Goal: Navigation & Orientation: Find specific page/section

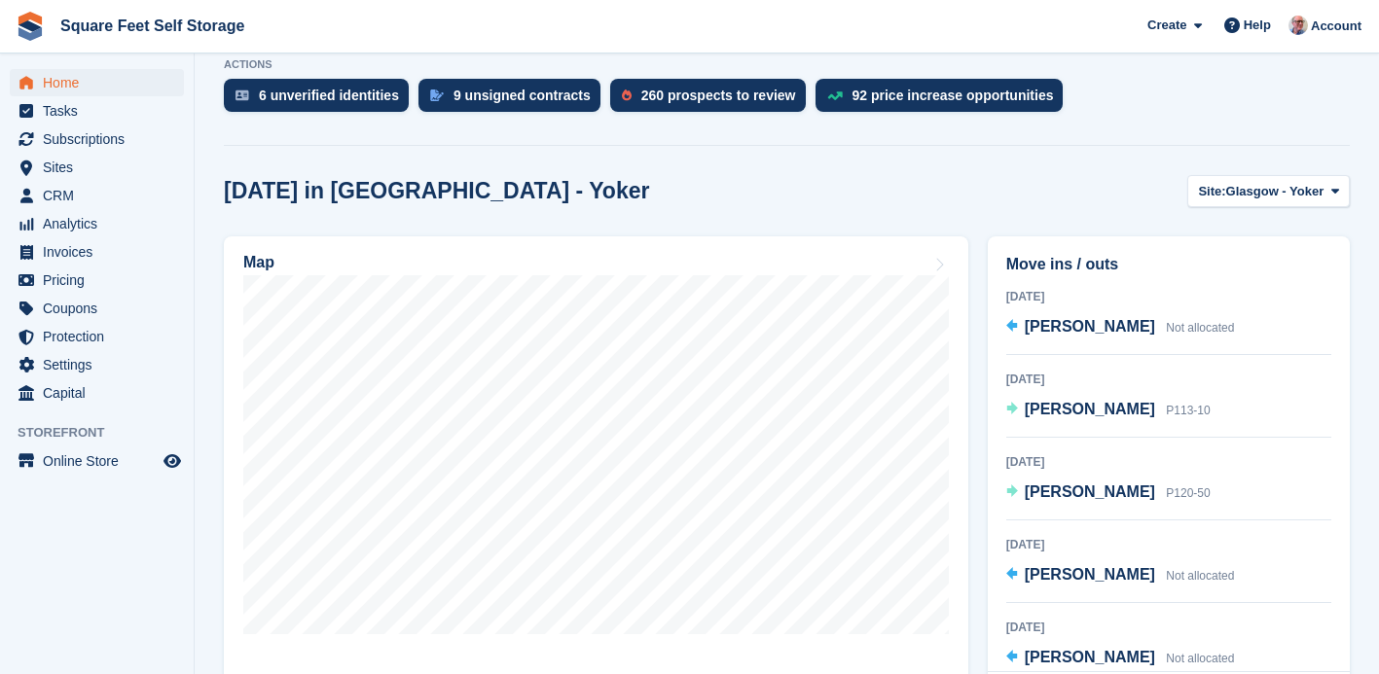
scroll to position [461, 0]
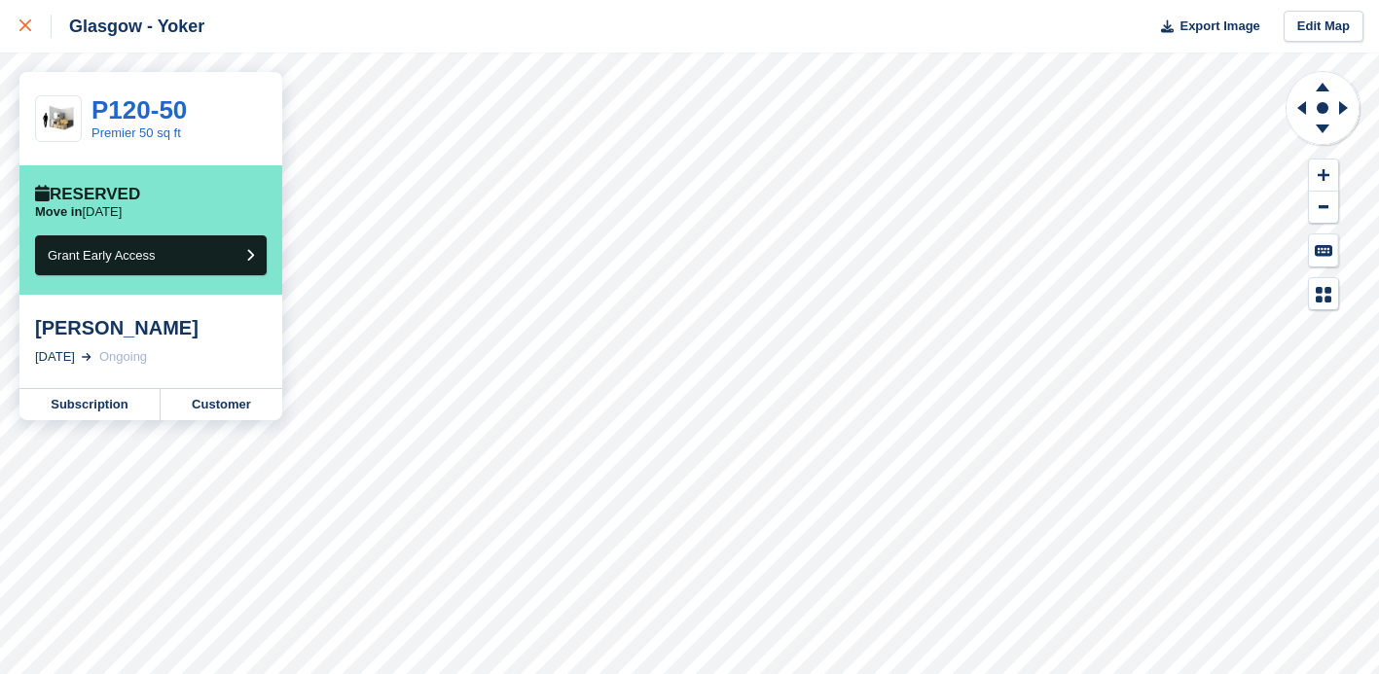
click at [19, 25] on icon at bounding box center [25, 25] width 12 height 12
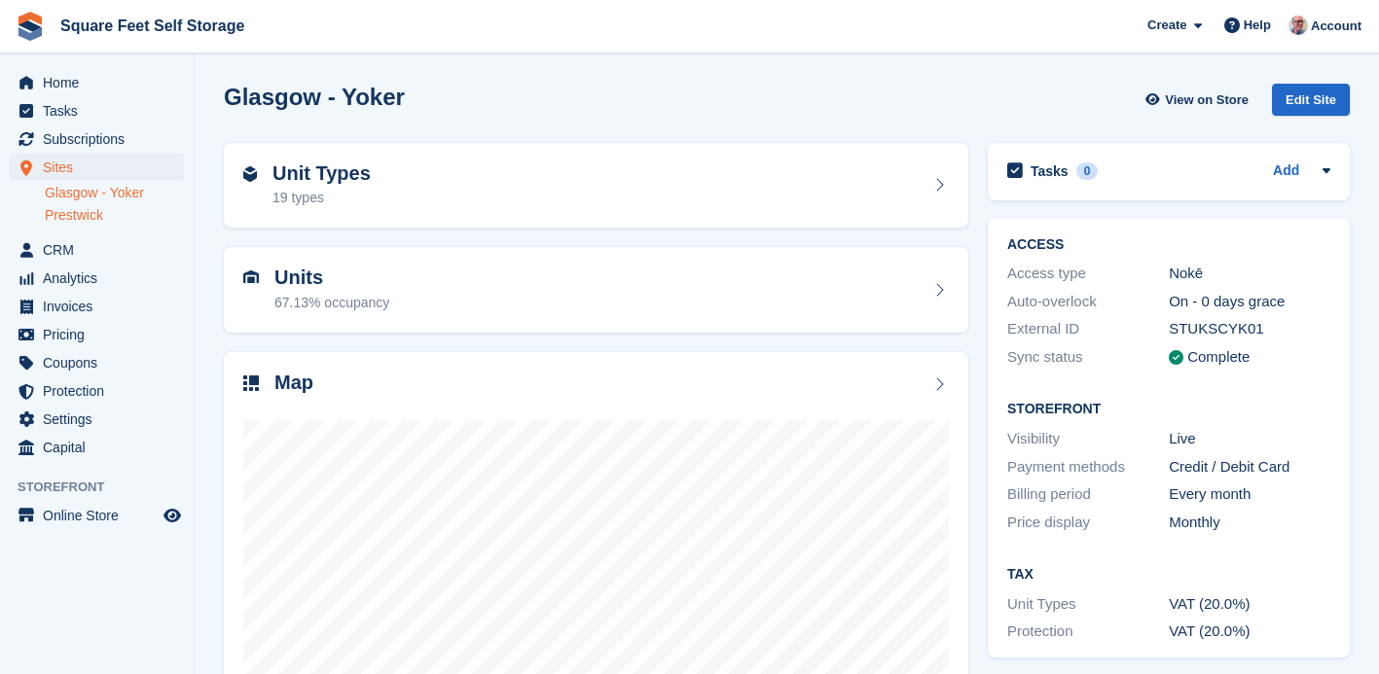
click at [83, 214] on link "Prestwick" at bounding box center [114, 215] width 139 height 18
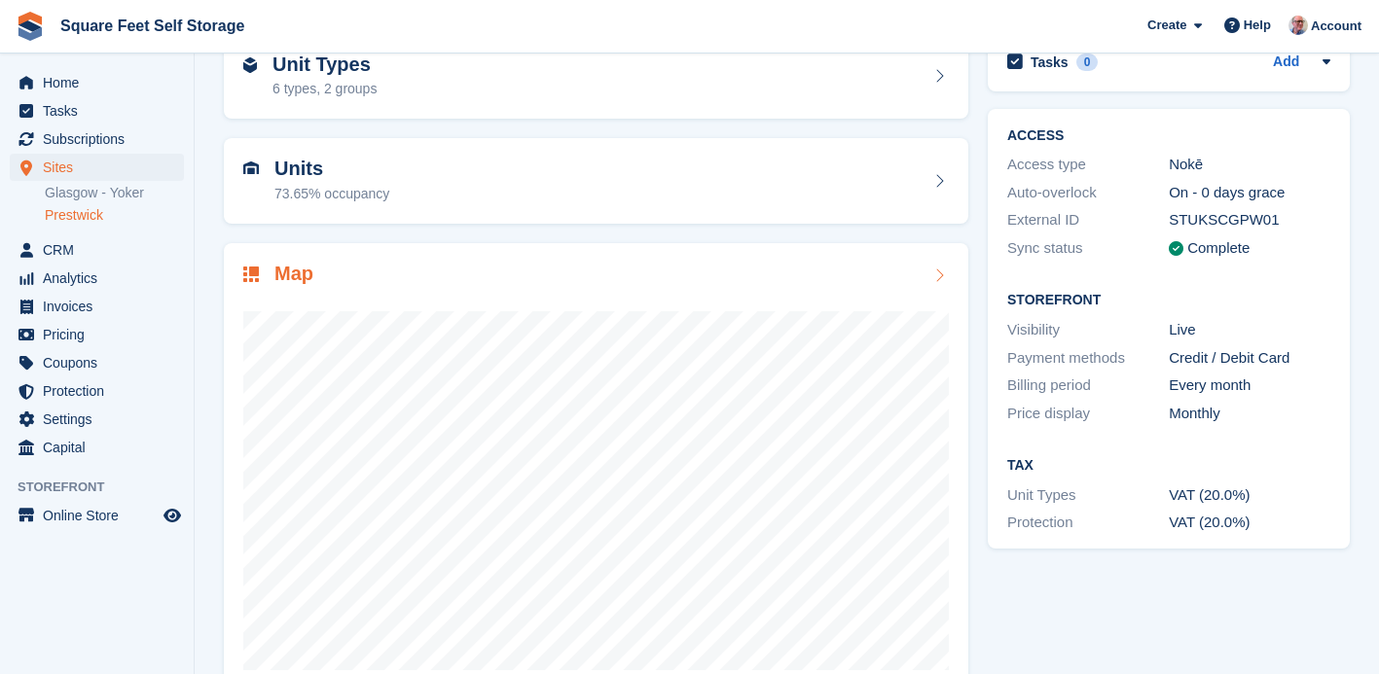
scroll to position [156, 0]
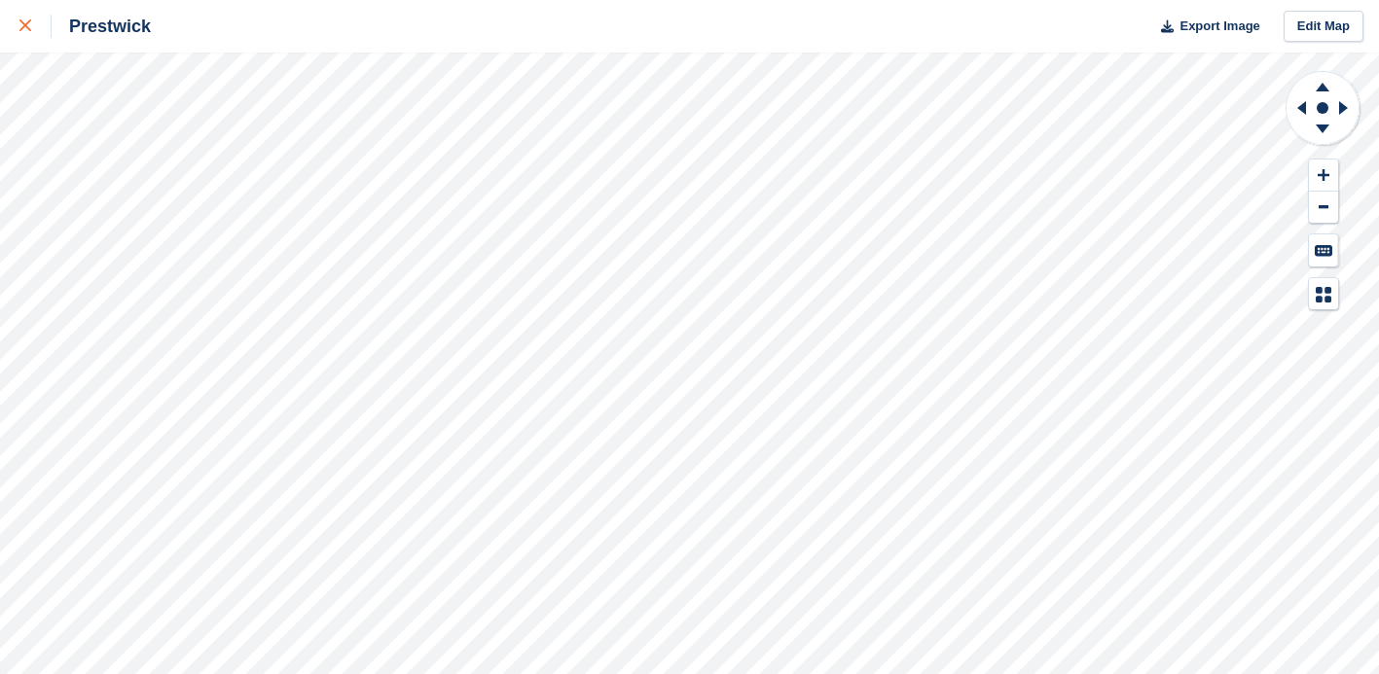
click at [21, 24] on icon at bounding box center [25, 25] width 12 height 12
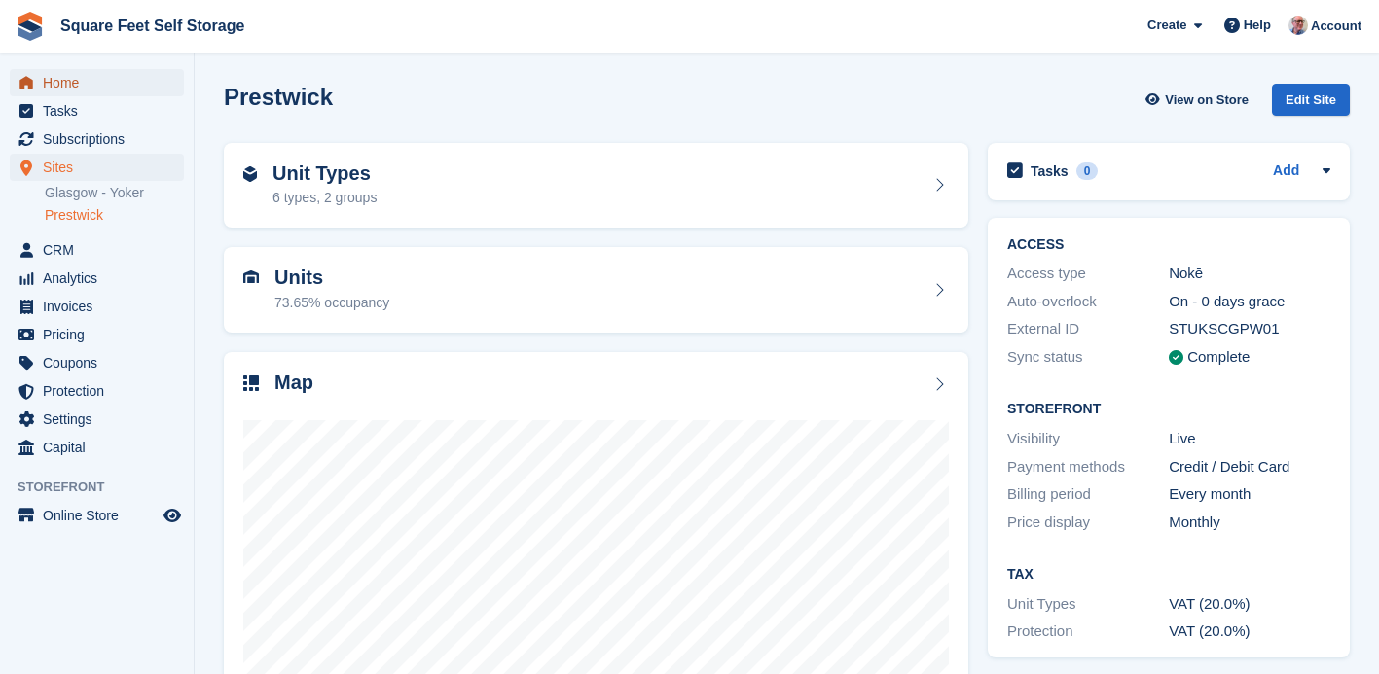
click at [74, 87] on span "Home" at bounding box center [101, 82] width 117 height 27
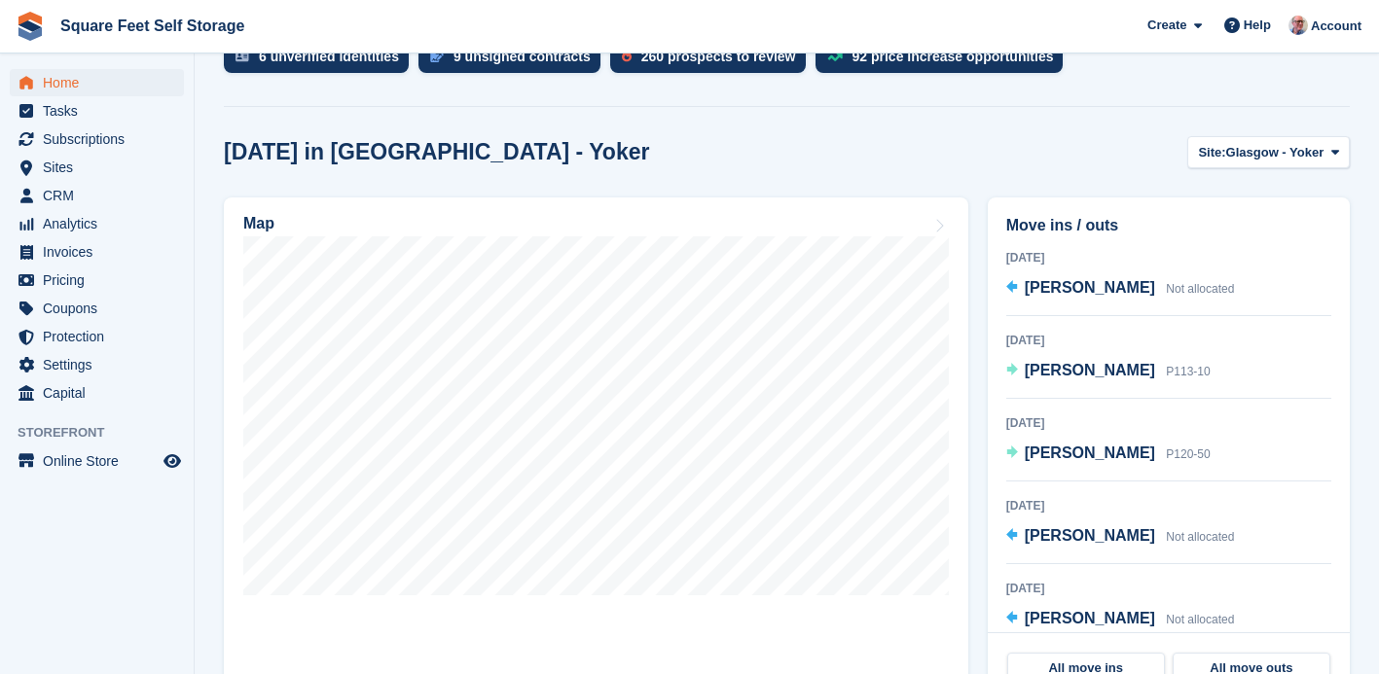
scroll to position [581, 0]
